Goal: Transaction & Acquisition: Purchase product/service

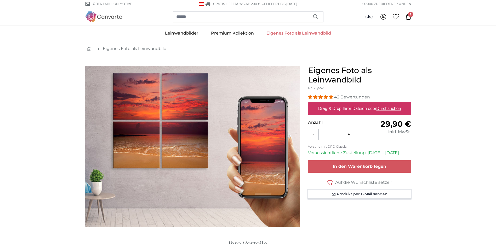
drag, startPoint x: 375, startPoint y: 195, endPoint x: 390, endPoint y: 197, distance: 15.3
click at [375, 195] on button "Produkt per E-Mail senden" at bounding box center [359, 194] width 103 height 9
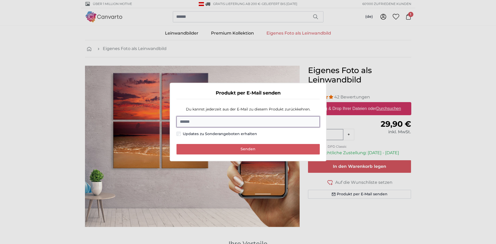
click at [213, 123] on input "E-Mail" at bounding box center [247, 121] width 143 height 11
type input "**********"
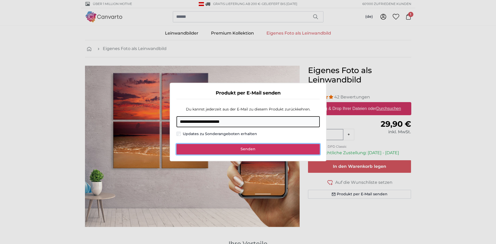
click at [250, 151] on span "Senden" at bounding box center [248, 148] width 15 height 5
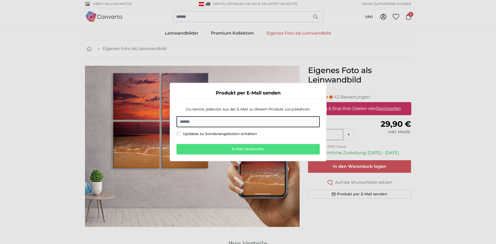
click at [209, 83] on dialog "Produkt per E-Mail senden Du kannst jederzeit aus der E-Mail zu diesem Produkt …" at bounding box center [248, 122] width 157 height 78
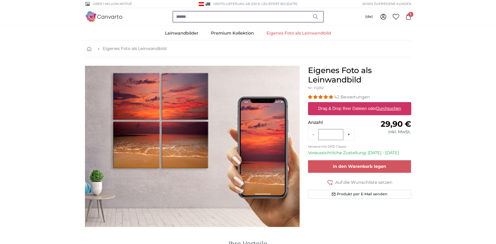
click at [192, 15] on input "search" at bounding box center [248, 16] width 151 height 11
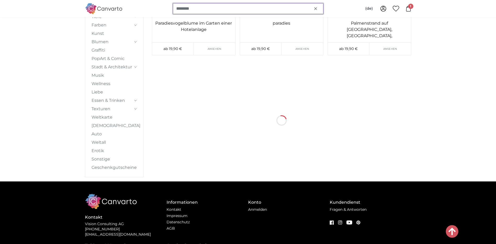
scroll to position [697, 0]
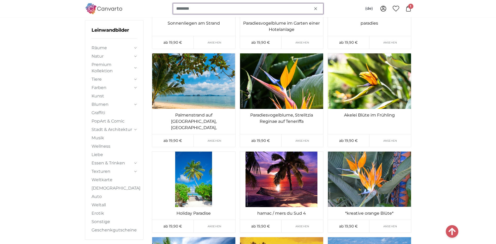
drag, startPoint x: 198, startPoint y: 10, endPoint x: 161, endPoint y: 10, distance: 37.6
click at [161, 10] on div "******** (de) Deutsch Nederlands English [DEMOGRAPHIC_DATA] Italiano" at bounding box center [248, 8] width 326 height 17
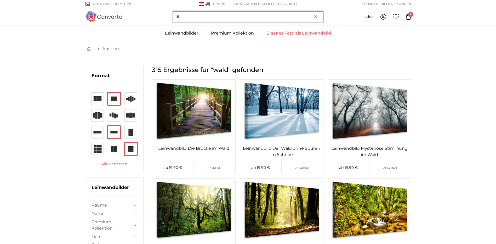
type input "*"
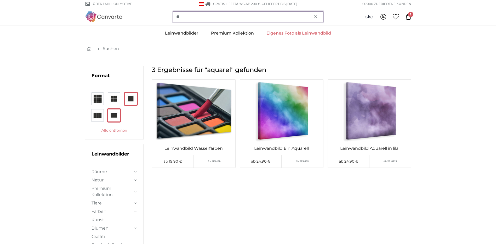
type input "*"
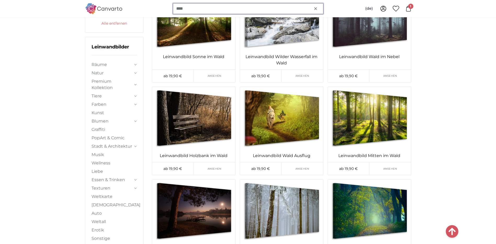
scroll to position [1699, 0]
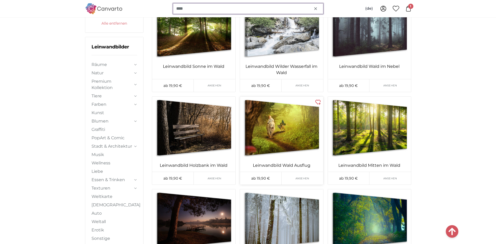
type input "****"
click at [279, 104] on img at bounding box center [281, 127] width 83 height 62
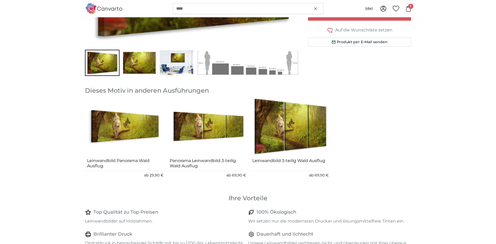
scroll to position [131, 0]
